Goal: Find contact information: Find contact information

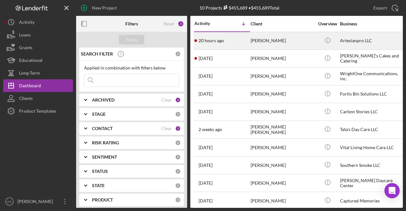
click at [290, 39] on div "[PERSON_NAME]" at bounding box center [282, 40] width 63 height 17
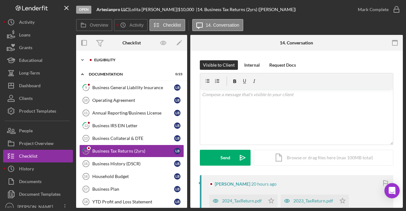
click at [81, 57] on icon "Icon/Expander" at bounding box center [82, 60] width 13 height 13
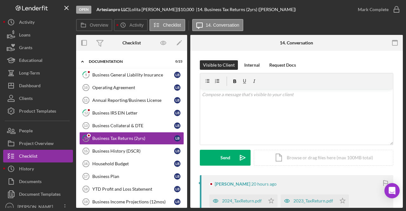
scroll to position [145, 0]
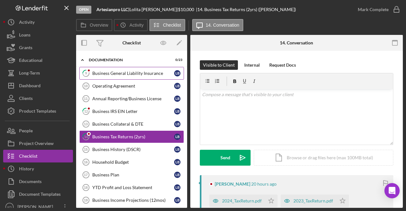
click at [144, 72] on div "Business General Liability Insurance" at bounding box center [133, 73] width 82 height 5
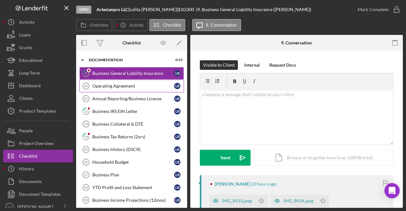
click at [125, 84] on div "Operating Agreement" at bounding box center [133, 85] width 82 height 5
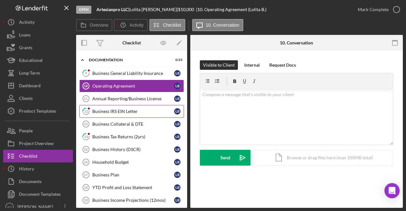
click at [122, 105] on link "12 Business IRS EIN Letter L B" at bounding box center [131, 111] width 105 height 13
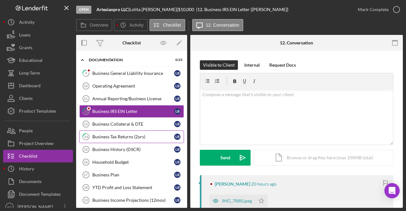
click at [121, 136] on link "14 Business Tax Returns (2yrs) L B" at bounding box center [131, 136] width 105 height 13
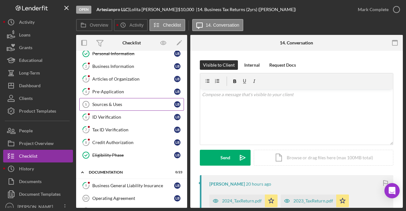
scroll to position [51, 0]
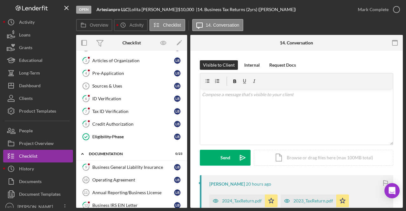
drag, startPoint x: 185, startPoint y: 109, endPoint x: 259, endPoint y: 51, distance: 94.4
click at [259, 51] on div "Visible to Client Internal Request Docs v Color teal Color pink Remove color Ad…" at bounding box center [296, 183] width 213 height 265
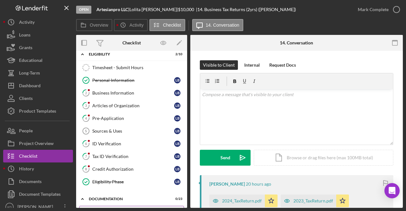
scroll to position [0, 0]
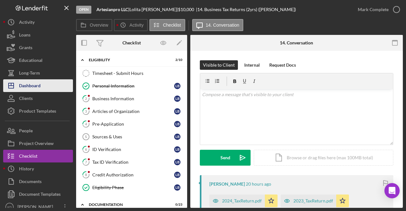
click at [46, 84] on button "Icon/Dashboard Dashboard" at bounding box center [38, 85] width 70 height 13
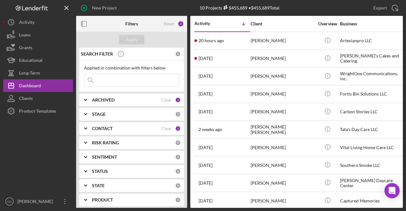
click at [124, 127] on div "CONTACT" at bounding box center [126, 128] width 69 height 5
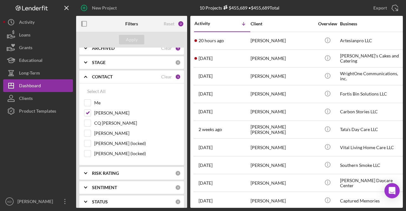
scroll to position [52, 0]
click at [312, 9] on div "Export Icon/Export" at bounding box center [348, 8] width 109 height 16
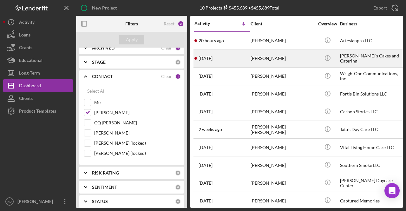
click at [299, 64] on div "[PERSON_NAME]" at bounding box center [282, 58] width 63 height 17
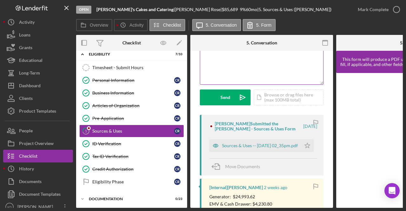
scroll to position [61, 0]
click at [244, 148] on div "Sources & Uses -- [DATE] 02_35pm.pdf" at bounding box center [260, 145] width 76 height 5
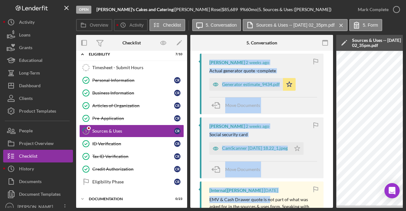
drag, startPoint x: 244, startPoint y: 206, endPoint x: 268, endPoint y: 211, distance: 24.0
click at [268, 211] on html "Open [PERSON_NAME]'s Cakes and Catering | [PERSON_NAME] | $85,689 $85,689 9 % 6…" at bounding box center [203, 105] width 406 height 211
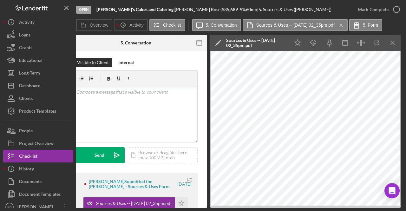
scroll to position [0, 127]
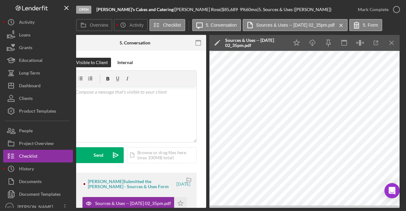
drag, startPoint x: 230, startPoint y: 208, endPoint x: 196, endPoint y: 207, distance: 34.3
click at [196, 207] on div "Open [PERSON_NAME]'s Cakes and Catering | [PERSON_NAME] | $85,689 $85,689 9 % 6…" at bounding box center [203, 105] width 406 height 211
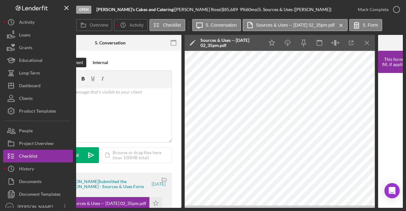
scroll to position [0, 0]
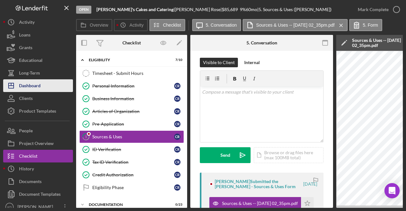
click at [35, 88] on div "Dashboard" at bounding box center [30, 86] width 22 height 14
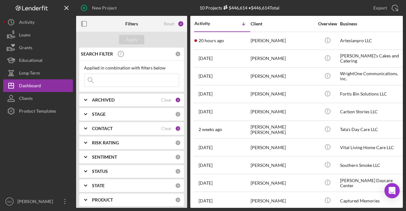
click at [125, 12] on div "New Project" at bounding box center [130, 8] width 109 height 16
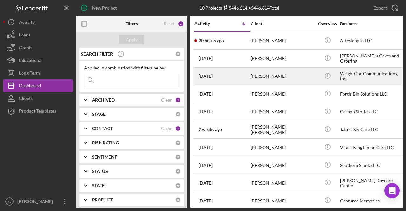
click at [299, 79] on div "[PERSON_NAME]" at bounding box center [282, 76] width 63 height 17
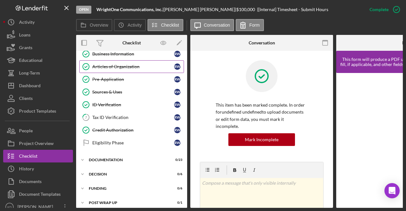
scroll to position [47, 0]
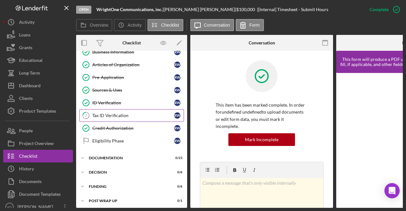
click at [144, 113] on div "Tax ID Verification" at bounding box center [133, 115] width 82 height 5
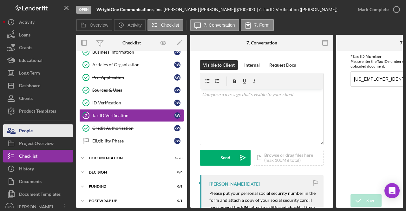
click at [35, 132] on button "People" at bounding box center [38, 130] width 70 height 13
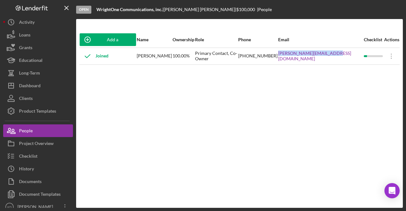
drag, startPoint x: 294, startPoint y: 56, endPoint x: 359, endPoint y: 59, distance: 65.7
click at [359, 59] on tr "Joined [PERSON_NAME] 100.00% Primary Contact, Co-Owner [PHONE_NUMBER] [PERSON_N…" at bounding box center [239, 56] width 320 height 17
copy tr "[PERSON_NAME][EMAIL_ADDRESS][DOMAIN_NAME]"
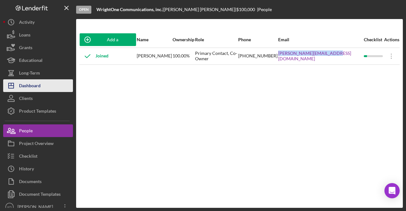
click at [42, 89] on button "Icon/Dashboard Dashboard" at bounding box center [38, 85] width 70 height 13
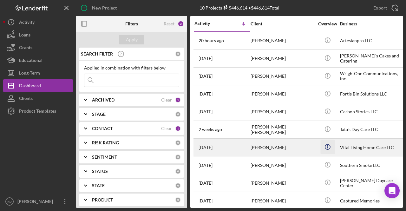
scroll to position [8, 0]
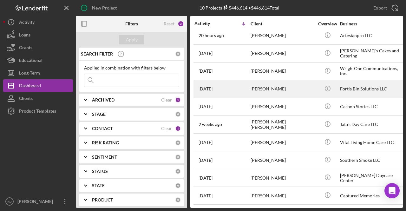
click at [290, 83] on div "[PERSON_NAME]" at bounding box center [282, 89] width 63 height 17
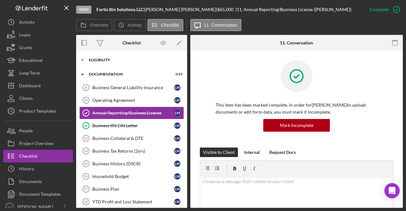
click at [83, 56] on icon "Icon/Expander" at bounding box center [82, 60] width 13 height 13
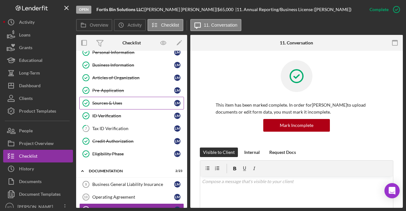
scroll to position [35, 0]
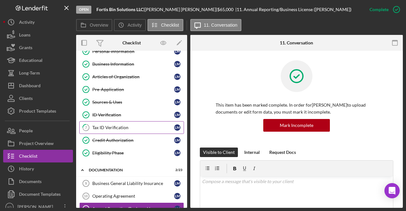
click at [128, 128] on div "Tax ID Verification" at bounding box center [133, 127] width 82 height 5
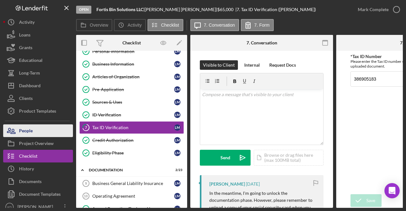
click at [36, 135] on button "People" at bounding box center [38, 130] width 70 height 13
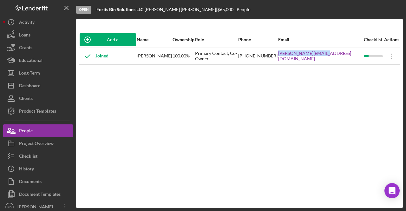
drag, startPoint x: 305, startPoint y: 56, endPoint x: 353, endPoint y: 58, distance: 47.3
click at [353, 58] on td "[PERSON_NAME][EMAIL_ADDRESS][DOMAIN_NAME]" at bounding box center [321, 56] width 86 height 17
copy link "[PERSON_NAME][EMAIL_ADDRESS][DOMAIN_NAME]"
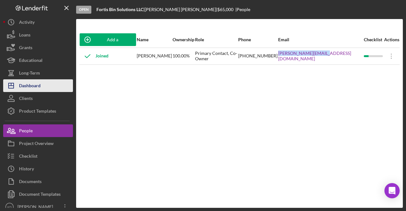
click at [52, 85] on button "Icon/Dashboard Dashboard" at bounding box center [38, 85] width 70 height 13
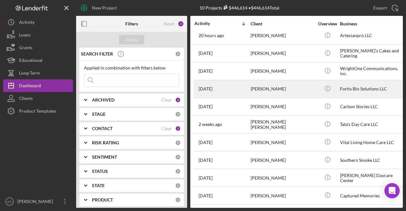
scroll to position [8, 0]
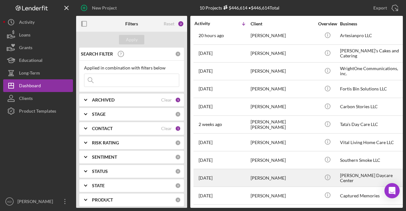
click at [257, 180] on div "[PERSON_NAME]" at bounding box center [282, 177] width 63 height 17
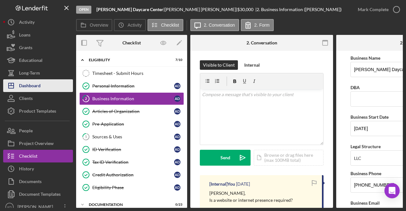
click at [31, 83] on div "Dashboard" at bounding box center [30, 86] width 22 height 14
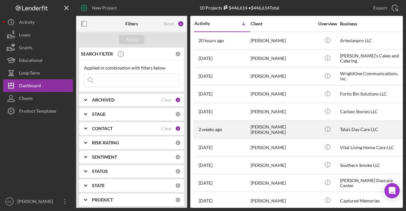
scroll to position [8, 0]
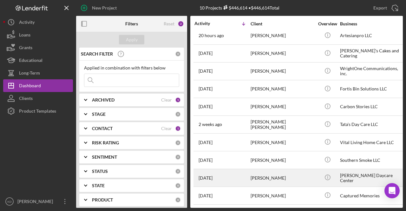
click at [263, 174] on div "[PERSON_NAME]" at bounding box center [282, 177] width 63 height 17
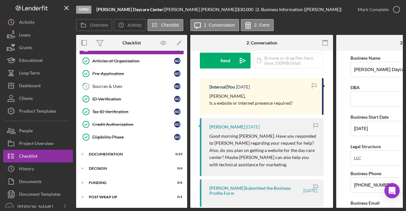
scroll to position [97, 0]
click at [86, 154] on icon "Icon/Expander" at bounding box center [82, 154] width 13 height 13
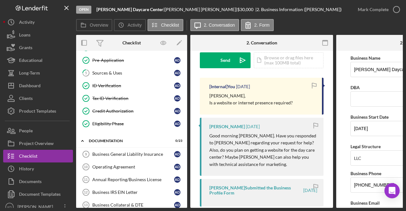
scroll to position [93, 0]
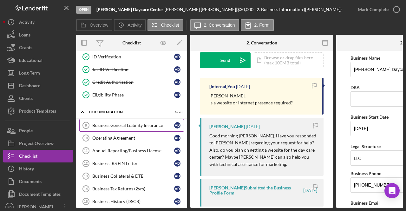
click at [114, 126] on link "Business General Liability Insurance 9 Business General Liability Insurance A D" at bounding box center [131, 125] width 105 height 13
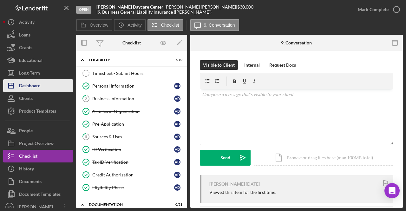
click at [30, 86] on div "Dashboard" at bounding box center [30, 86] width 22 height 14
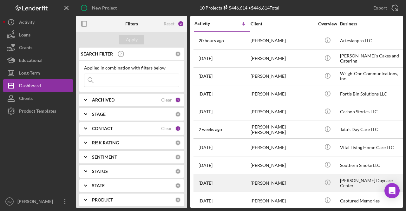
scroll to position [8, 0]
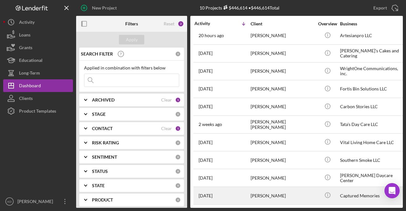
click at [267, 195] on div "[PERSON_NAME]" at bounding box center [282, 195] width 63 height 17
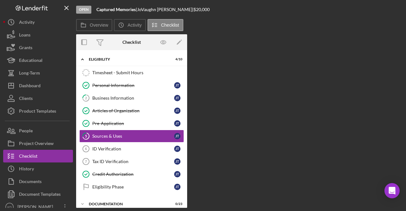
scroll to position [6, 0]
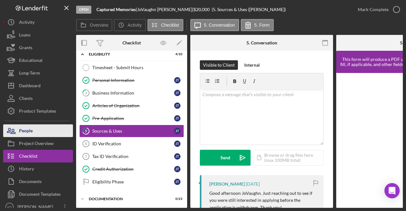
click at [39, 133] on button "People" at bounding box center [38, 130] width 70 height 13
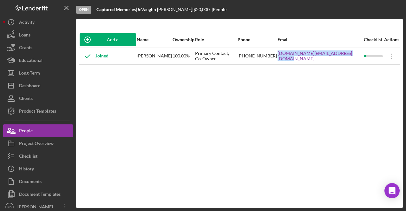
drag, startPoint x: 361, startPoint y: 56, endPoint x: 288, endPoint y: 56, distance: 73.3
click at [288, 56] on tr "Joined [PERSON_NAME] 100.00% Primary Contact, Co-Owner [PHONE_NUMBER] [DOMAIN_N…" at bounding box center [239, 56] width 320 height 17
copy tr "[DOMAIN_NAME][EMAIL_ADDRESS][DOMAIN_NAME]"
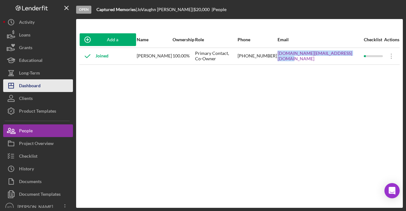
click at [29, 89] on div "Dashboard" at bounding box center [30, 86] width 22 height 14
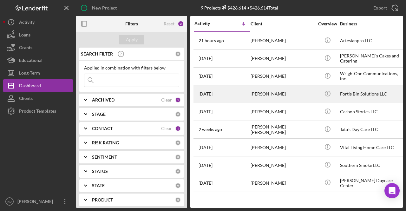
click at [282, 95] on div "[PERSON_NAME]" at bounding box center [282, 94] width 63 height 17
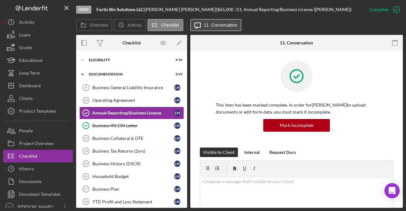
click at [220, 20] on button "Icon/Message 11. Conversation" at bounding box center [215, 25] width 51 height 12
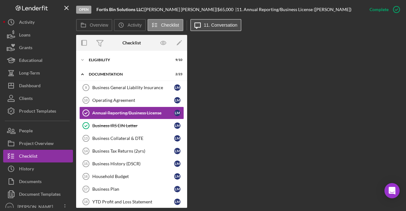
click at [220, 20] on button "Icon/Message 11. Conversation" at bounding box center [215, 25] width 51 height 12
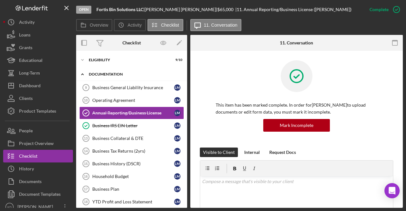
click at [86, 72] on icon "Icon/Expander" at bounding box center [82, 74] width 13 height 13
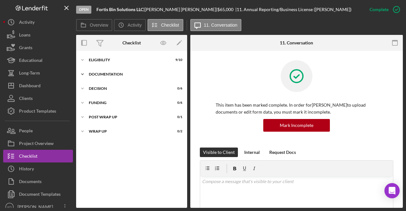
click at [86, 72] on icon "Icon/Expander" at bounding box center [82, 74] width 13 height 13
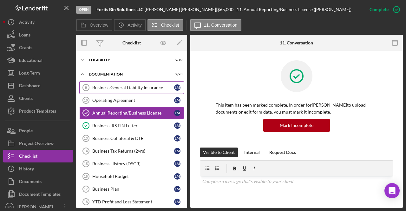
click at [136, 86] on div "Business General Liability Insurance" at bounding box center [133, 87] width 82 height 5
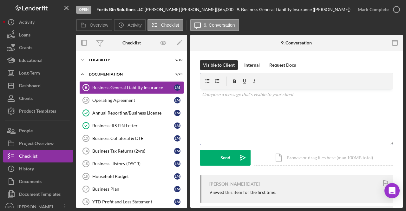
click at [210, 113] on div "v Color teal Color pink Remove color Add row above Add row below Add column bef…" at bounding box center [296, 117] width 193 height 56
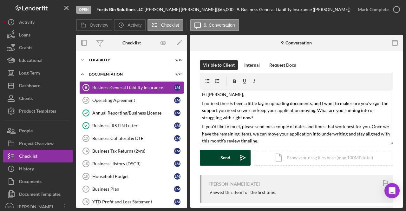
click at [230, 157] on div "Send" at bounding box center [225, 158] width 10 height 16
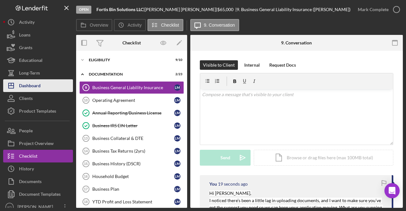
click at [39, 88] on div "Dashboard" at bounding box center [30, 86] width 22 height 14
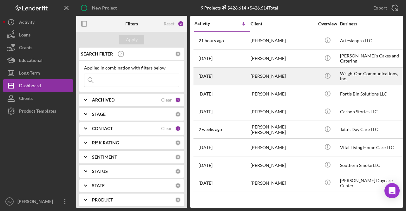
click at [277, 83] on div "[PERSON_NAME]" at bounding box center [282, 76] width 63 height 17
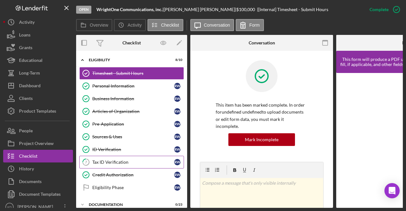
click at [121, 161] on div "Tax ID Verification" at bounding box center [133, 162] width 82 height 5
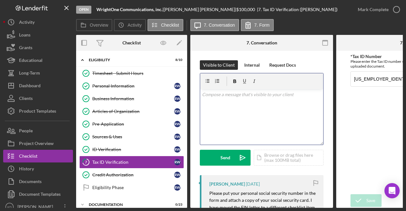
click at [230, 108] on div "v Color teal Color pink Remove color Add row above Add row below Add column bef…" at bounding box center [261, 117] width 123 height 56
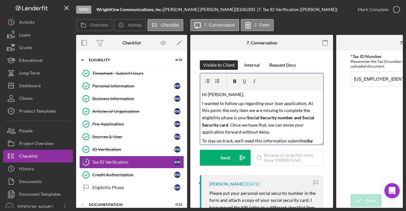
scroll to position [98, 0]
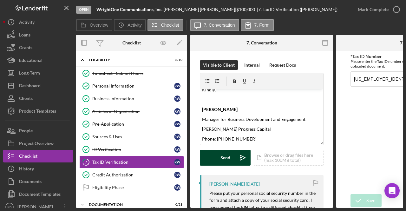
click at [217, 165] on button "Send Icon/icon-invite-send" at bounding box center [225, 158] width 51 height 16
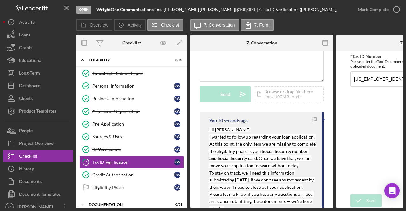
scroll to position [4, 0]
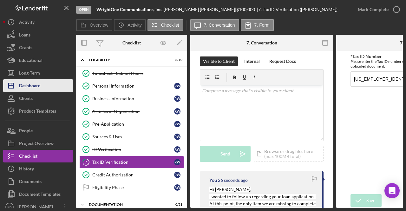
click at [42, 84] on button "Icon/Dashboard Dashboard" at bounding box center [38, 85] width 70 height 13
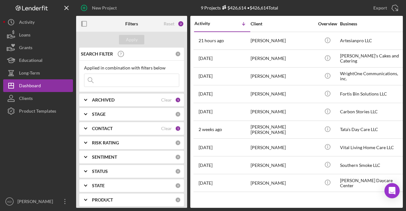
click at [88, 126] on icon "Icon/Expander" at bounding box center [86, 129] width 16 height 16
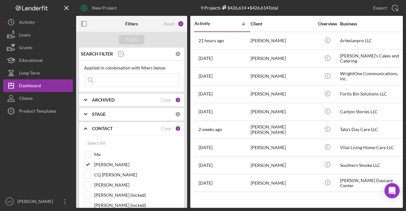
click at [87, 111] on icon "Icon/Expander" at bounding box center [86, 114] width 16 height 16
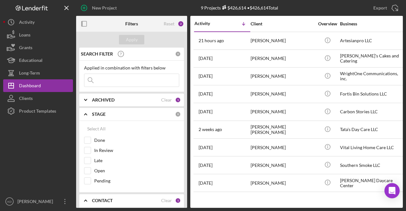
click at [87, 111] on icon "Icon/Expander" at bounding box center [86, 114] width 16 height 16
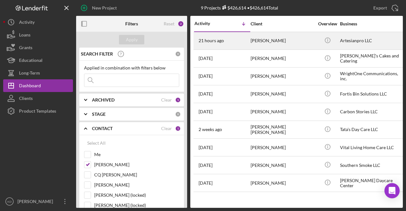
click at [305, 42] on div "[PERSON_NAME]" at bounding box center [282, 40] width 63 height 17
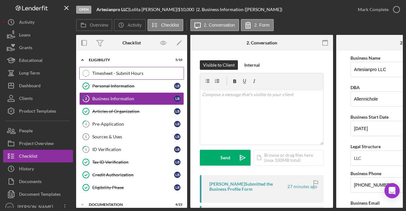
click at [143, 76] on link "Timesheet - Submit Hours Timesheet - Submit Hours" at bounding box center [131, 73] width 105 height 13
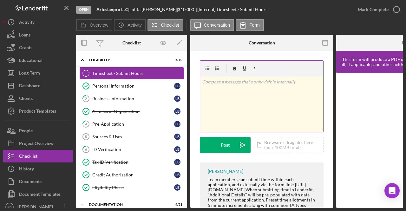
scroll to position [32, 0]
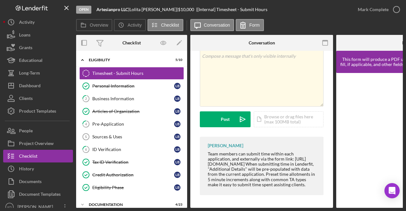
drag, startPoint x: 181, startPoint y: 206, endPoint x: 308, endPoint y: 200, distance: 127.0
click at [308, 200] on div "Overview Internal Workflow Stage Open Icon/Dropdown Arrow Archive (can unarchiv…" at bounding box center [239, 121] width 327 height 173
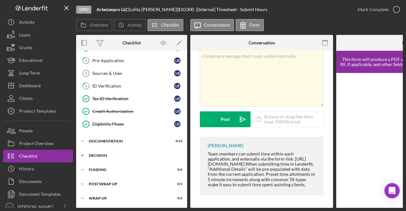
click at [85, 152] on icon "Icon/Expander" at bounding box center [82, 155] width 13 height 13
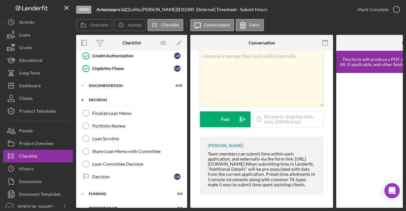
scroll to position [121, 0]
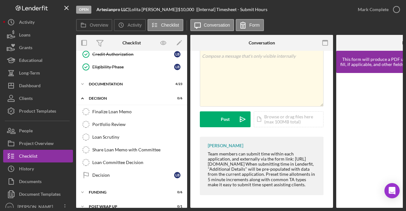
click at [317, 206] on div "Open Artesianpro LLC | [PERSON_NAME] | $10,000 $10,000 | [Internal] Timesheet -…" at bounding box center [203, 105] width 406 height 211
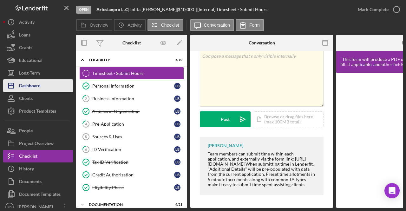
click at [32, 82] on div "Dashboard" at bounding box center [30, 86] width 22 height 14
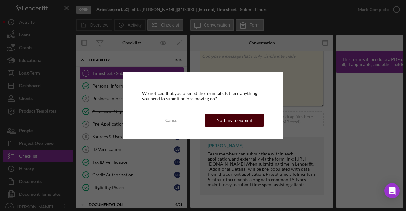
click at [236, 125] on div "Nothing to Submit" at bounding box center [234, 120] width 36 height 13
